Goal: Obtain resource: Download file/media

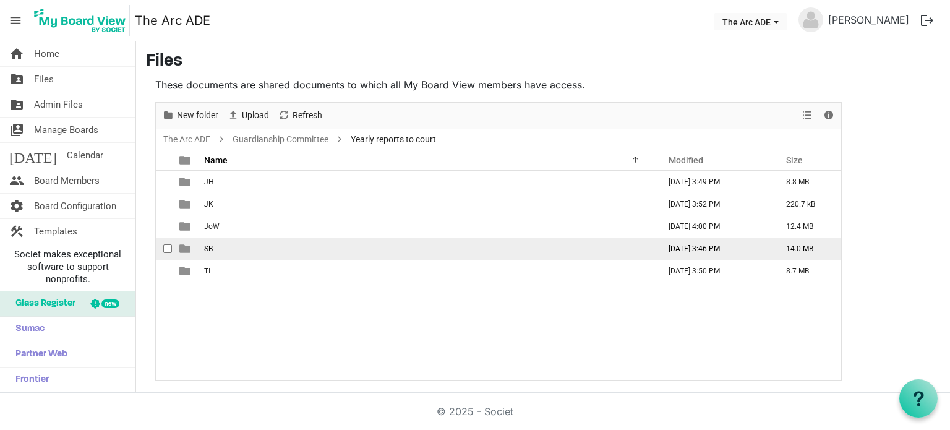
click at [208, 245] on span "SB" at bounding box center [208, 248] width 9 height 9
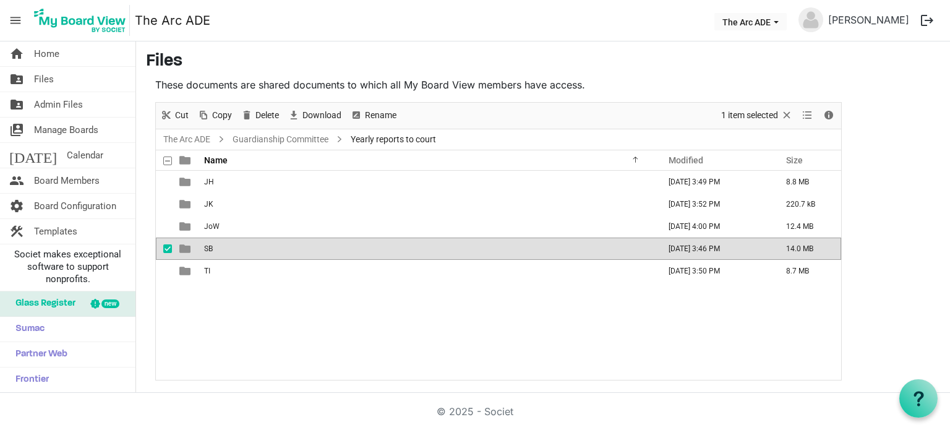
click at [208, 245] on span "SB" at bounding box center [208, 248] width 9 height 9
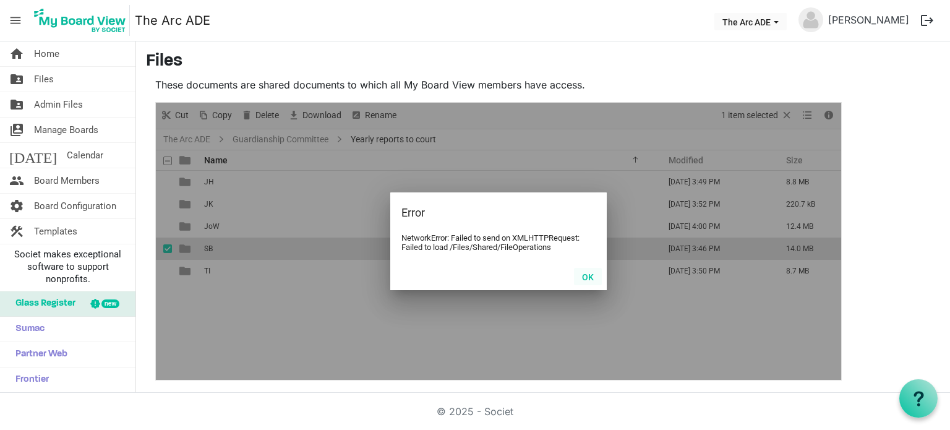
click at [589, 275] on button "OK" at bounding box center [588, 276] width 28 height 17
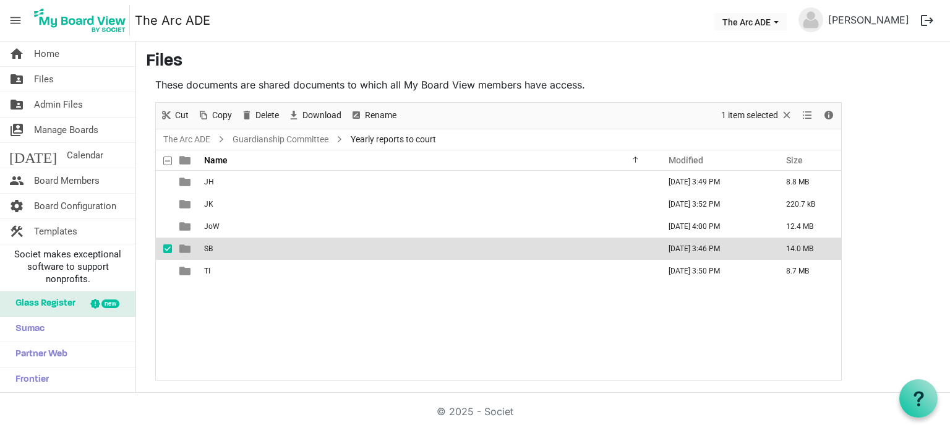
click at [238, 251] on td "SB" at bounding box center [427, 249] width 455 height 22
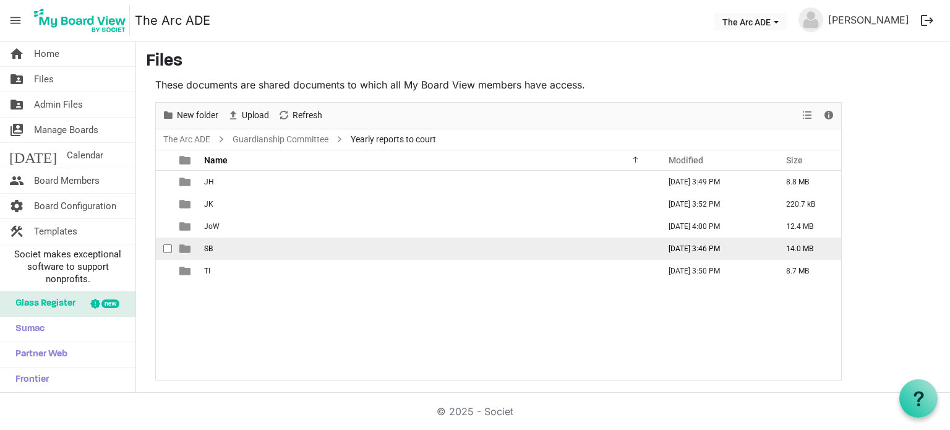
click at [238, 251] on td "SB" at bounding box center [427, 249] width 455 height 22
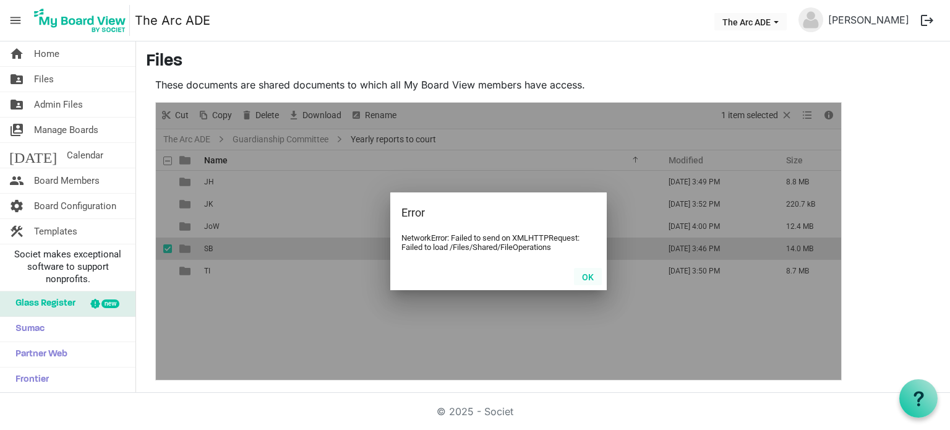
click at [587, 280] on button "OK" at bounding box center [588, 276] width 28 height 17
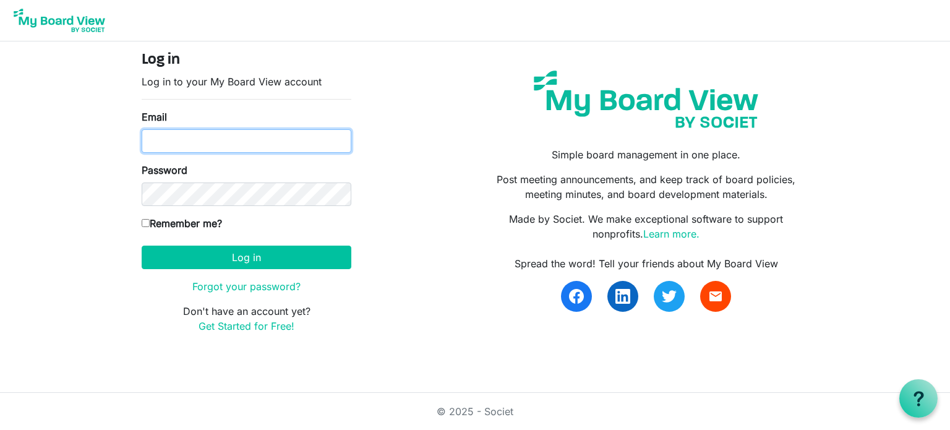
type input "[PERSON_NAME][EMAIL_ADDRESS][DOMAIN_NAME]"
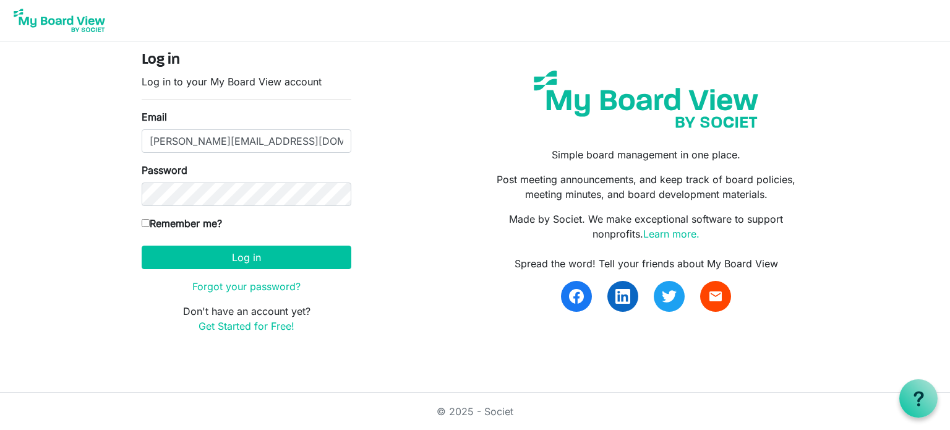
click at [146, 222] on input "Remember me?" at bounding box center [146, 223] width 8 height 8
checkbox input "true"
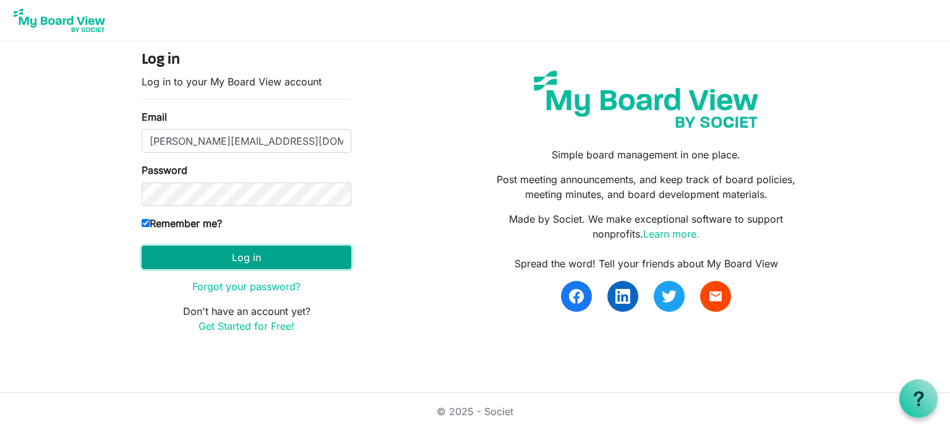
click at [228, 254] on button "Log in" at bounding box center [247, 258] width 210 height 24
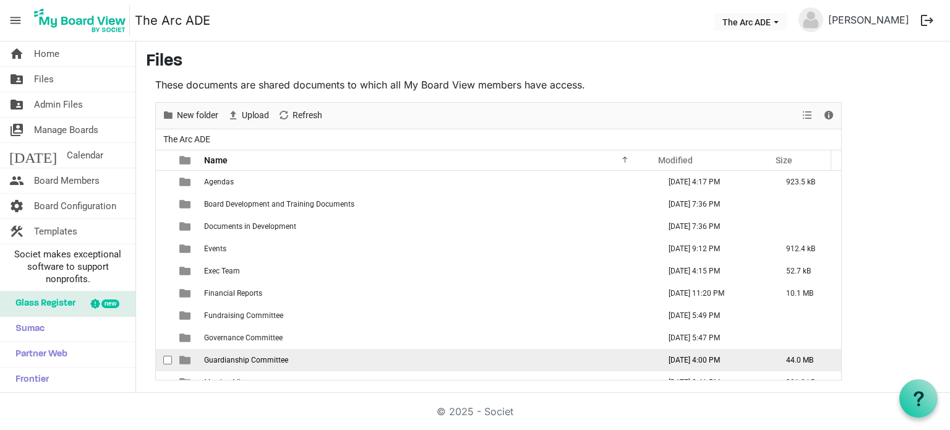
click at [273, 356] on span "Guardianship Committee" at bounding box center [246, 360] width 84 height 9
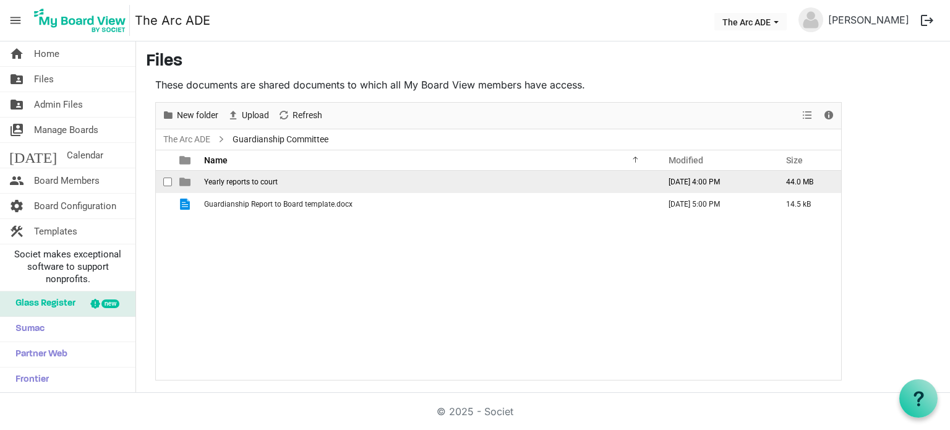
click at [257, 184] on span "Yearly reports to court" at bounding box center [241, 182] width 74 height 9
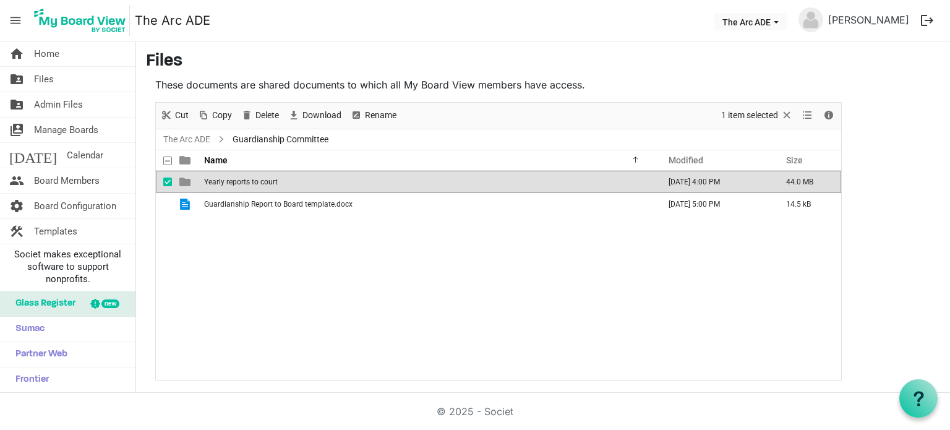
click at [257, 184] on span "Yearly reports to court" at bounding box center [241, 182] width 74 height 9
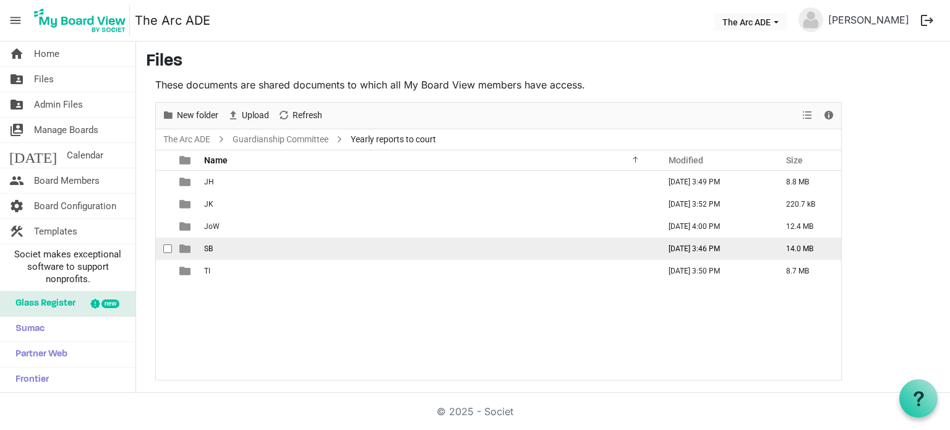
click at [255, 249] on td "SB" at bounding box center [427, 249] width 455 height 22
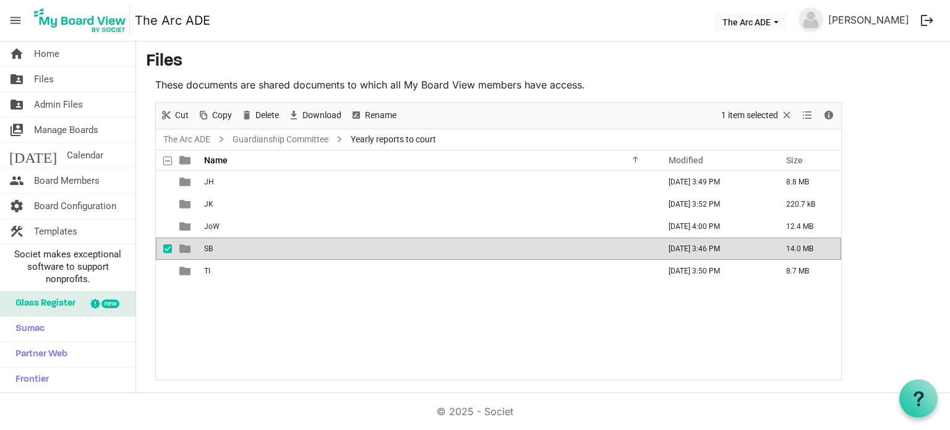
click at [255, 249] on td "SB" at bounding box center [427, 249] width 455 height 22
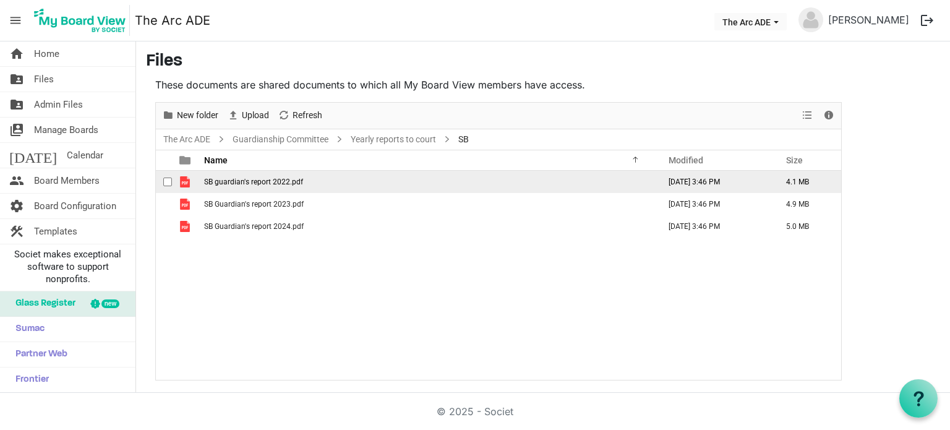
click at [168, 183] on span "checkbox" at bounding box center [167, 182] width 9 height 9
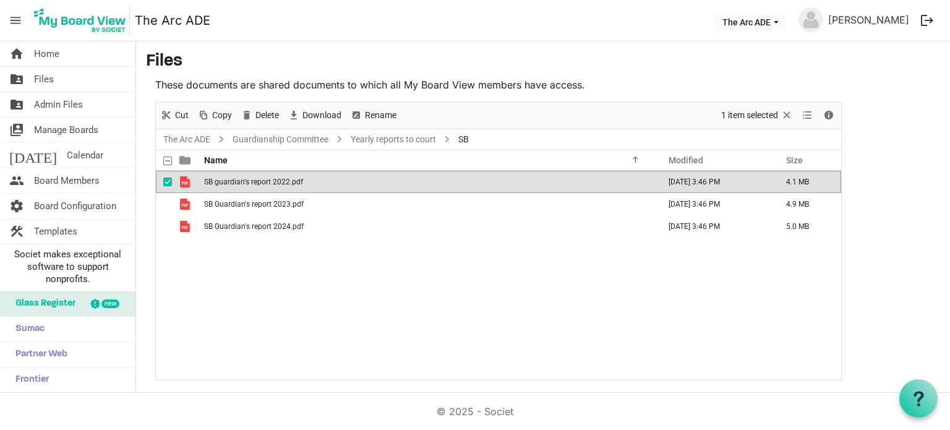
click at [329, 298] on div "SB guardian's report 2022.pdf August 16, 2025 3:46 PM 4.1 MB SB Guardian's repo…" at bounding box center [498, 275] width 685 height 209
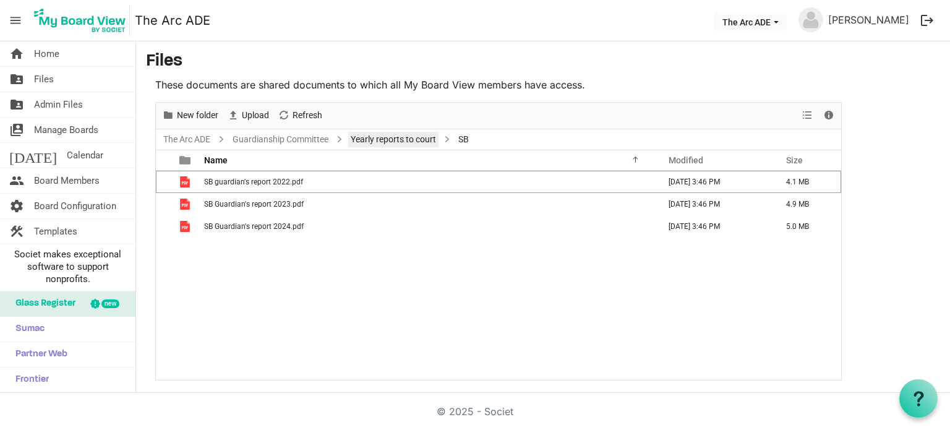
click at [402, 140] on link "Yearly reports to court" at bounding box center [393, 139] width 90 height 15
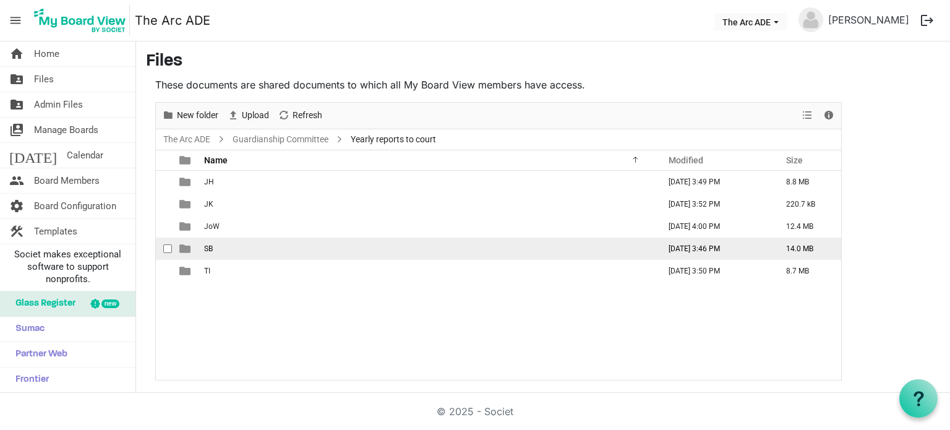
click at [166, 249] on span "checkbox" at bounding box center [167, 248] width 9 height 9
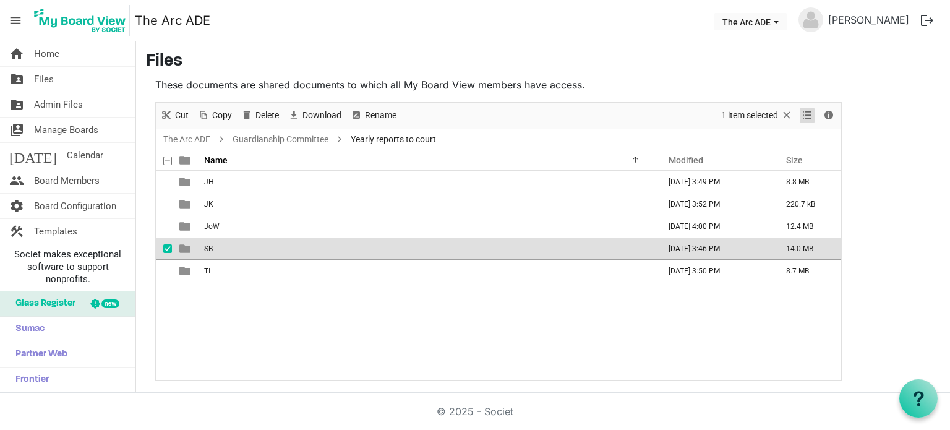
click at [812, 117] on span "View dropdownbutton" at bounding box center [807, 115] width 15 height 15
